Goal: Transaction & Acquisition: Purchase product/service

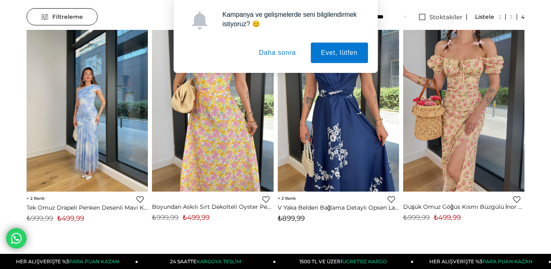
click at [278, 51] on button "Daha sonra" at bounding box center [278, 53] width 58 height 20
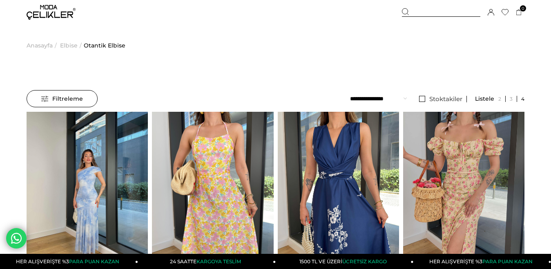
click at [70, 45] on span "Elbise" at bounding box center [69, 46] width 18 height 42
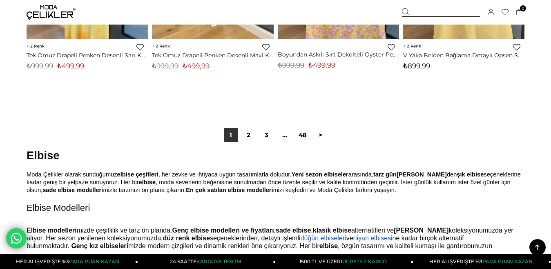
scroll to position [4660, 0]
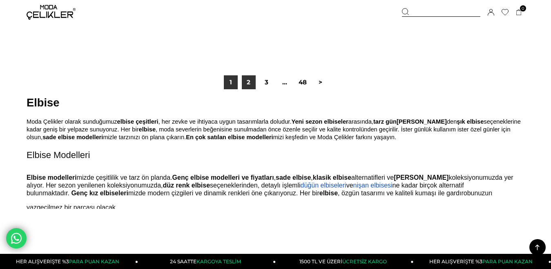
click at [251, 80] on link "2" at bounding box center [249, 82] width 14 height 14
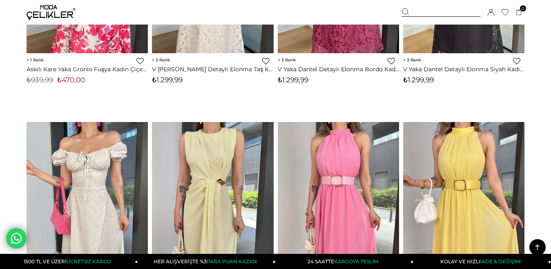
scroll to position [3719, 0]
